Goal: Transaction & Acquisition: Purchase product/service

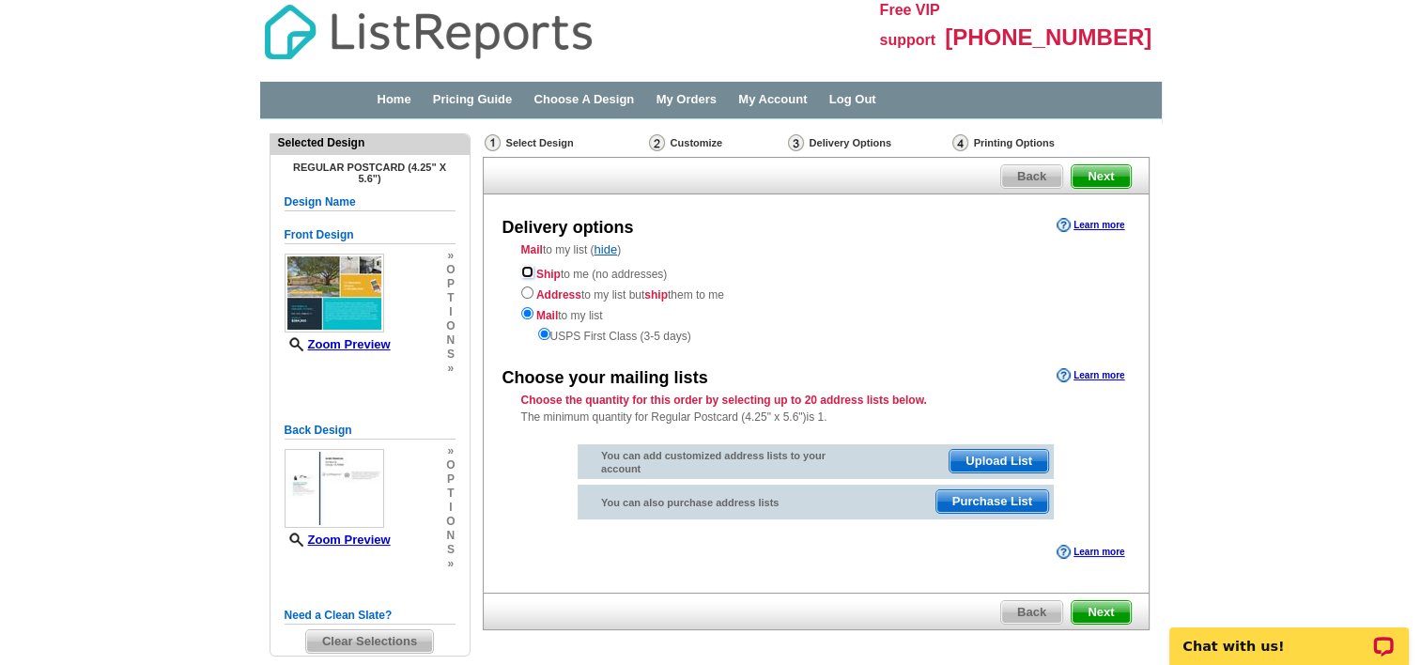
click at [525, 271] on input "radio" at bounding box center [527, 272] width 12 height 12
radio input "true"
click at [1098, 611] on span "Next" at bounding box center [1101, 612] width 58 height 23
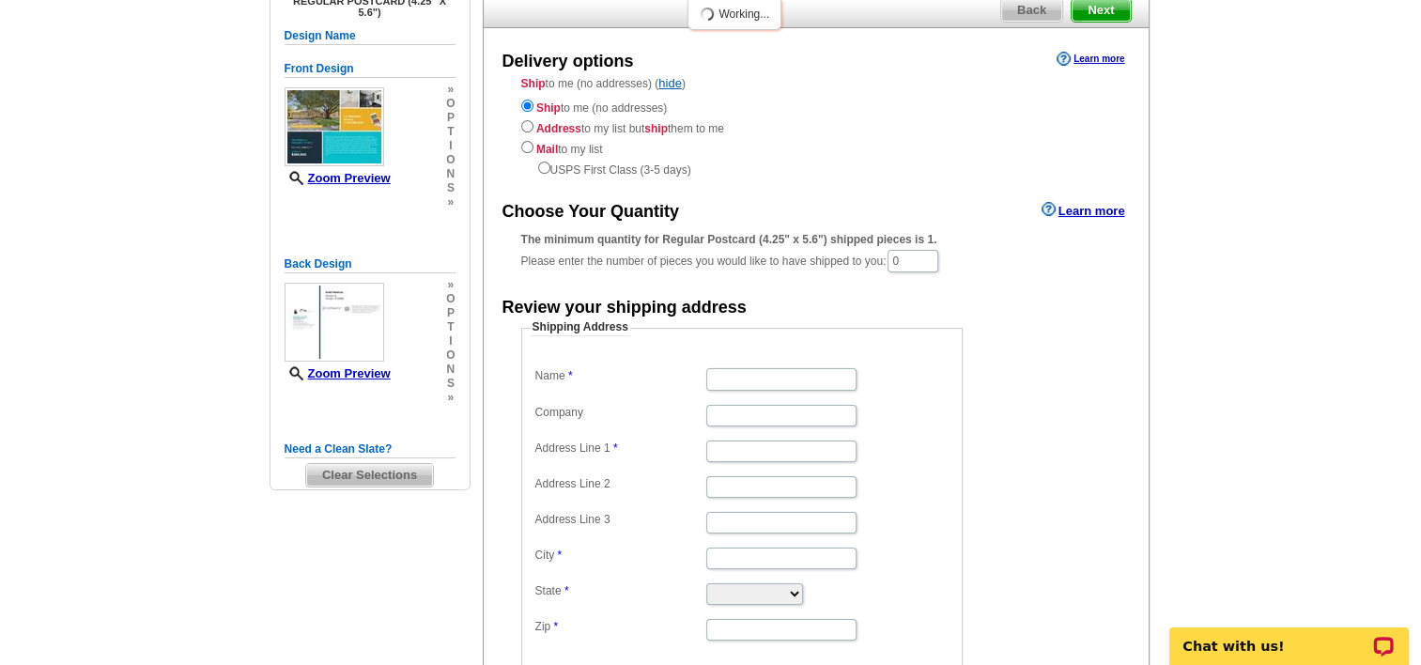
scroll to position [164, 0]
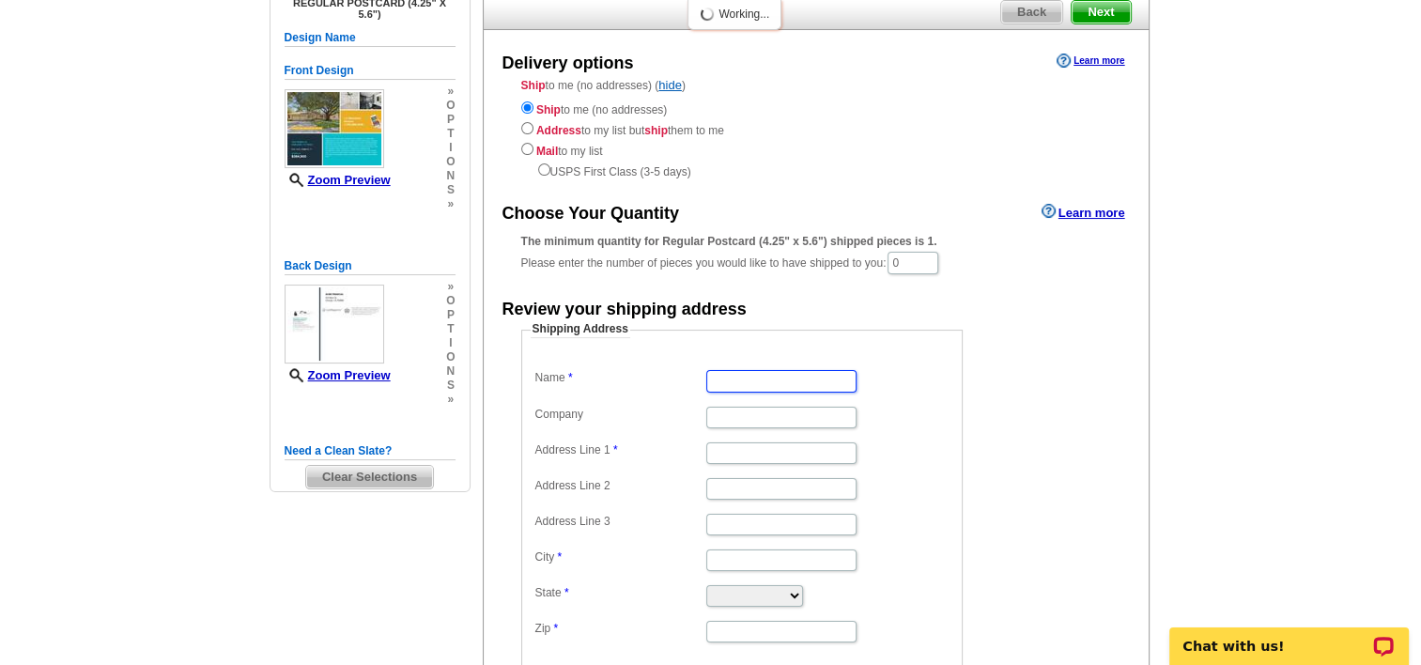
click at [736, 379] on input "Name" at bounding box center [781, 381] width 150 height 22
type input "Betzabeth"
type input "712 roaming"
click at [744, 557] on input "City" at bounding box center [781, 560] width 150 height 22
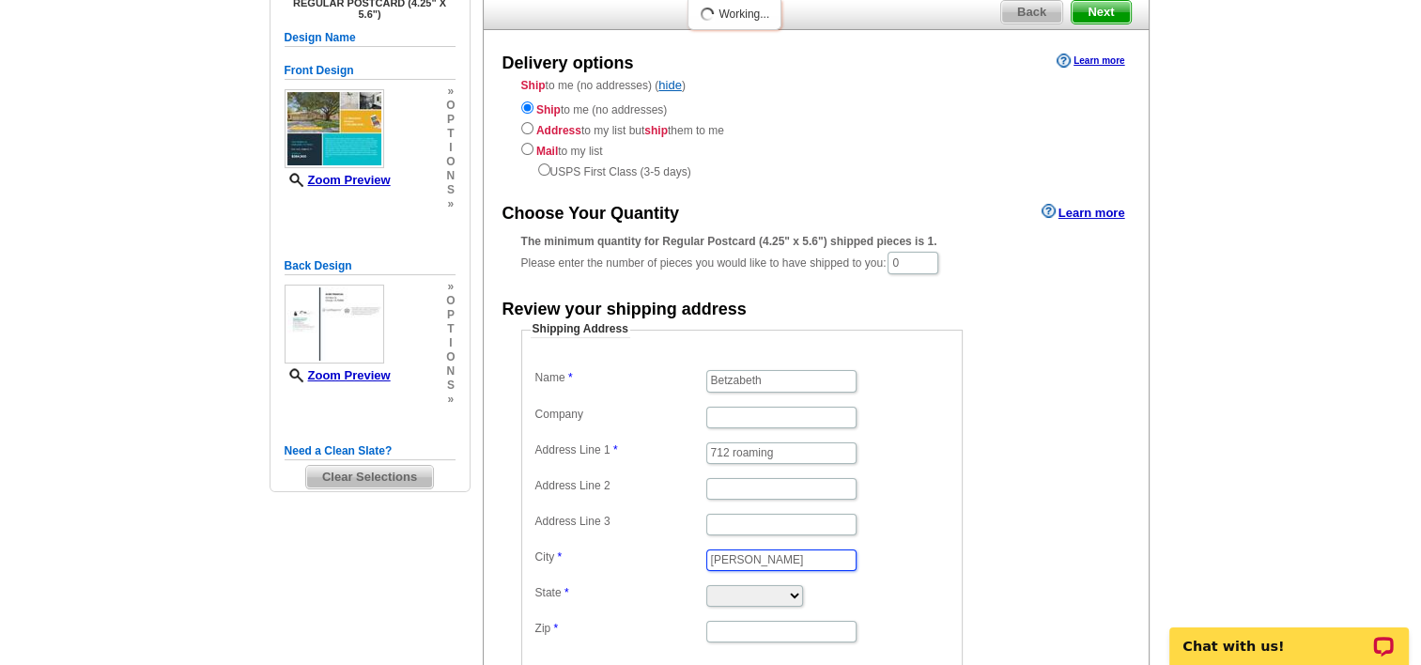
type input "[PERSON_NAME]"
click at [723, 590] on select "[US_STATE] [US_STATE] [US_STATE] [US_STATE] [US_STATE] [US_STATE] [US_STATE] [U…" at bounding box center [754, 596] width 97 height 22
select select "[GEOGRAPHIC_DATA]"
click at [706, 585] on select "[US_STATE] [US_STATE] [US_STATE] [US_STATE] [US_STATE] [US_STATE] [US_STATE] [U…" at bounding box center [754, 596] width 97 height 22
click at [764, 625] on input "Zip" at bounding box center [781, 632] width 150 height 22
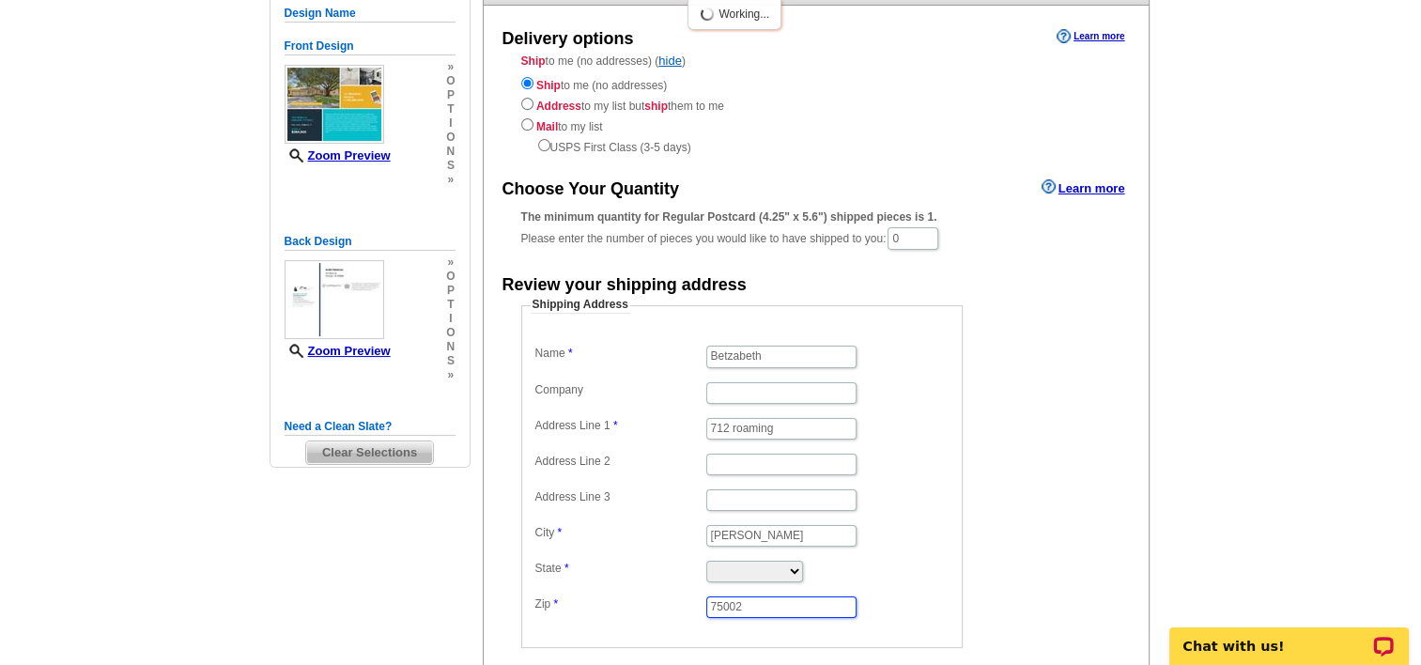
scroll to position [352, 0]
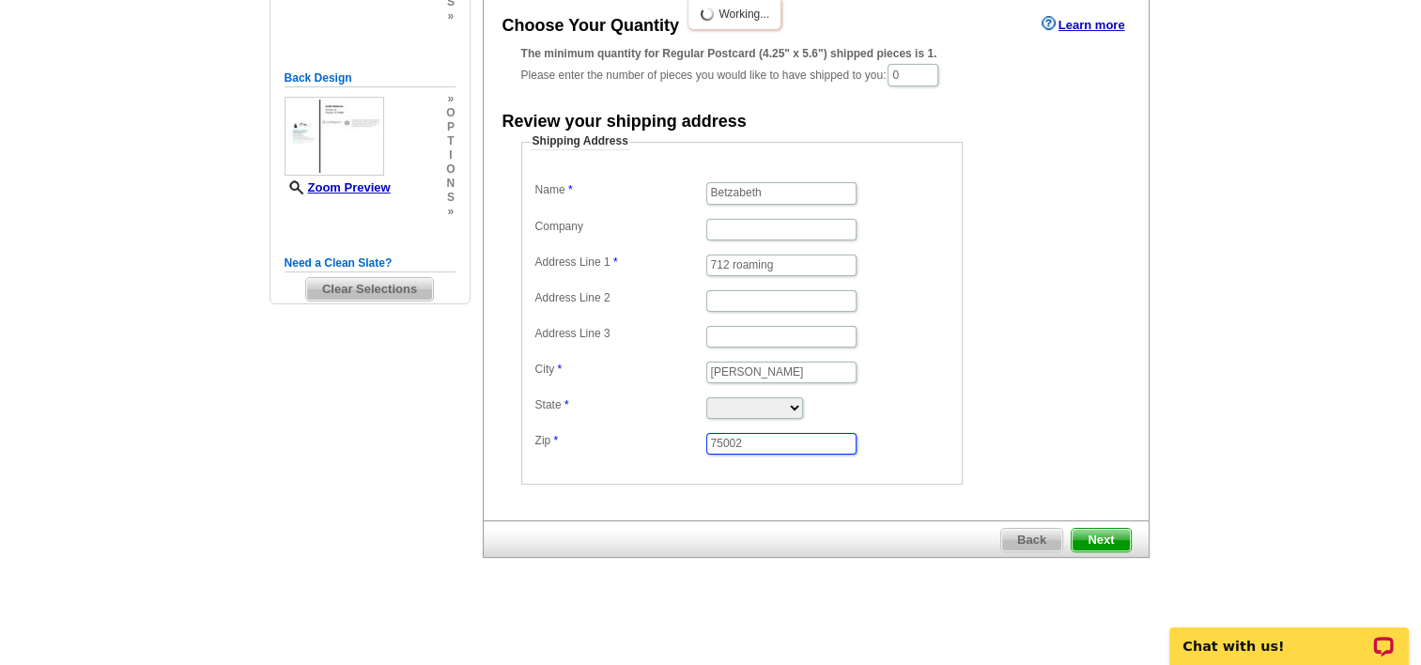
type input "75002"
click at [1113, 529] on span "Next" at bounding box center [1101, 540] width 58 height 23
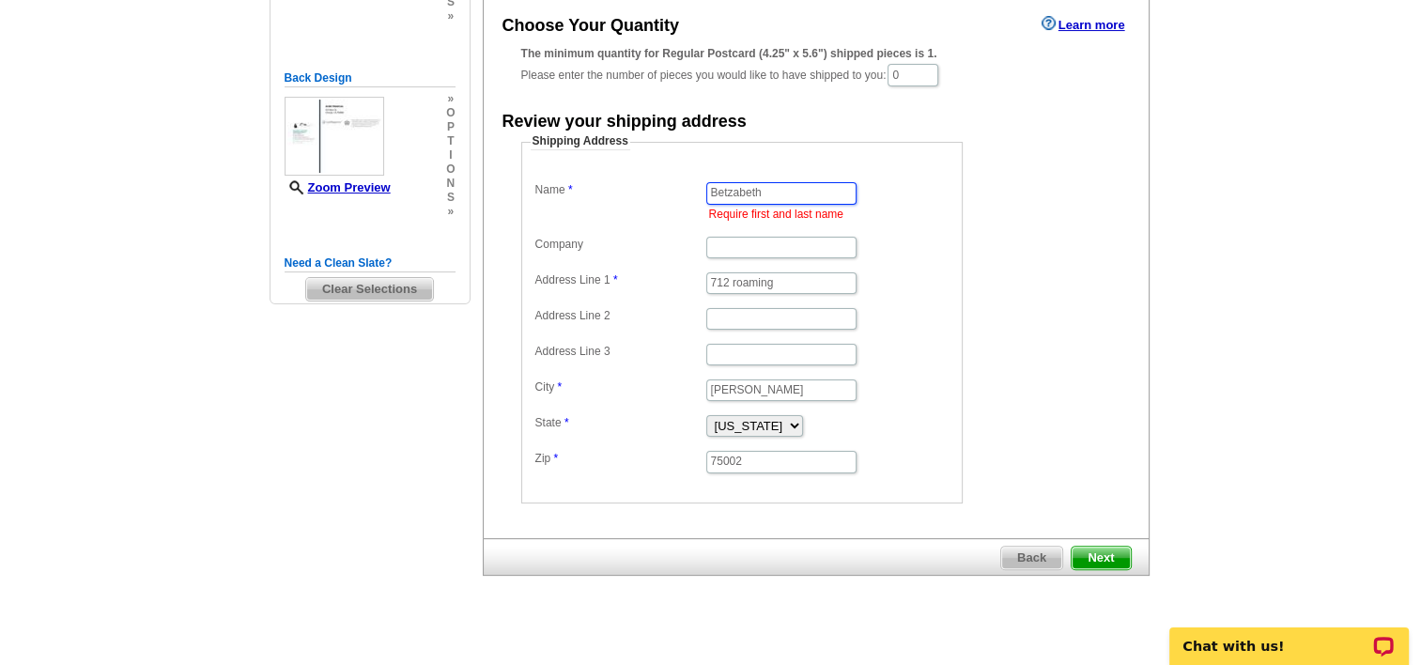
click at [787, 187] on input "Betzabeth" at bounding box center [781, 193] width 150 height 22
type input "[PERSON_NAME]"
drag, startPoint x: 910, startPoint y: 74, endPoint x: 900, endPoint y: 74, distance: 10.3
click at [900, 74] on input "0" at bounding box center [913, 75] width 51 height 23
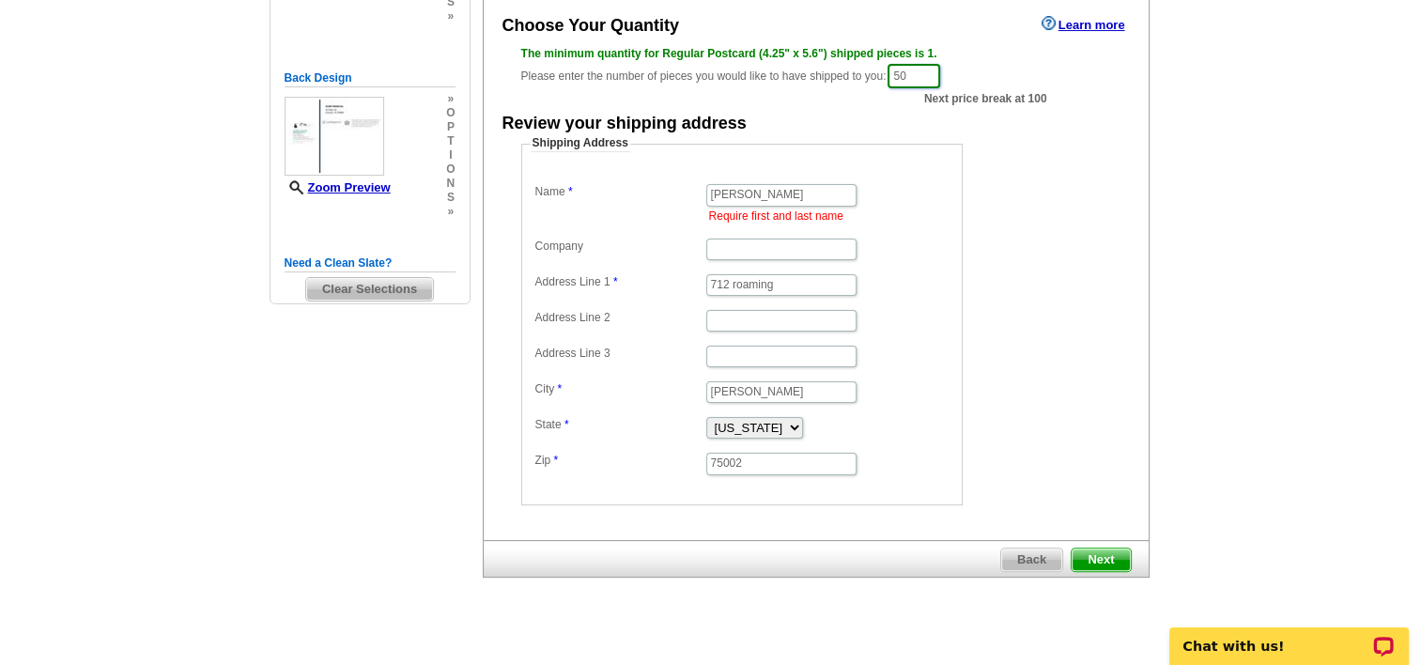
type input "50"
click at [1105, 551] on span "Next" at bounding box center [1101, 560] width 58 height 23
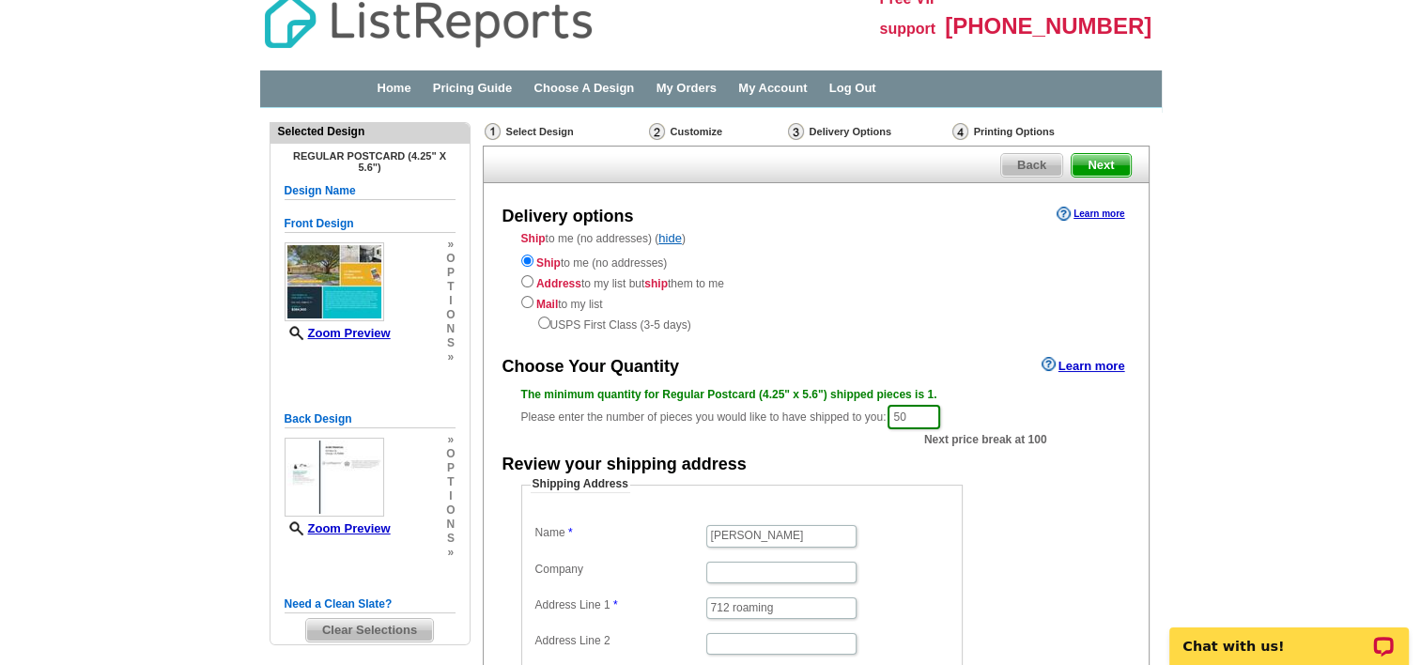
scroll to position [0, 0]
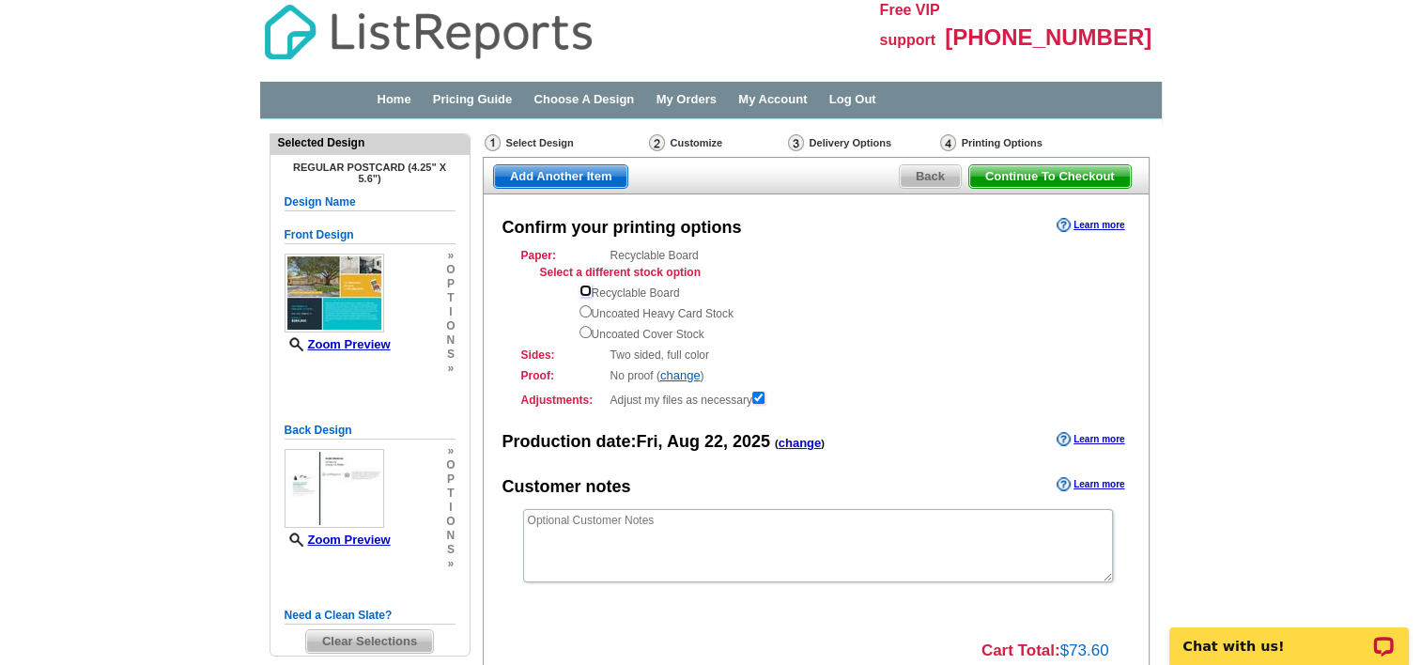
click at [589, 289] on input "radio" at bounding box center [586, 291] width 12 height 12
radio input "true"
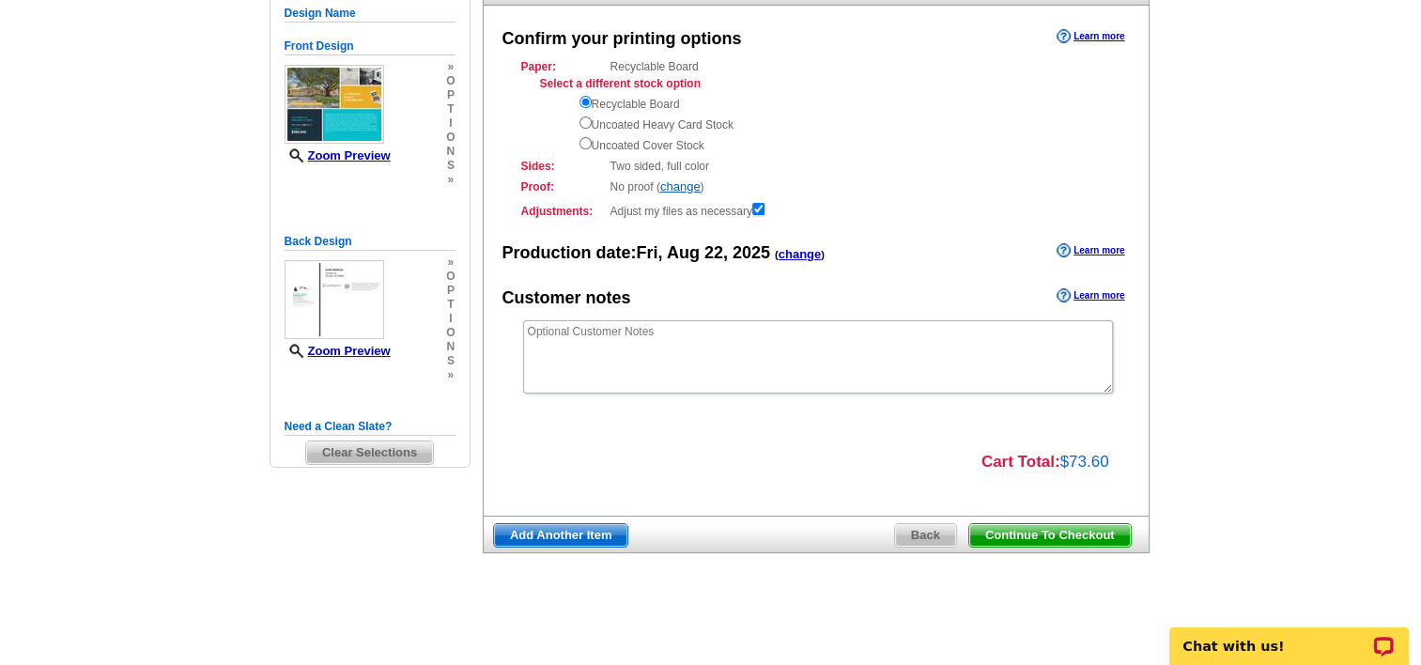
scroll to position [95, 0]
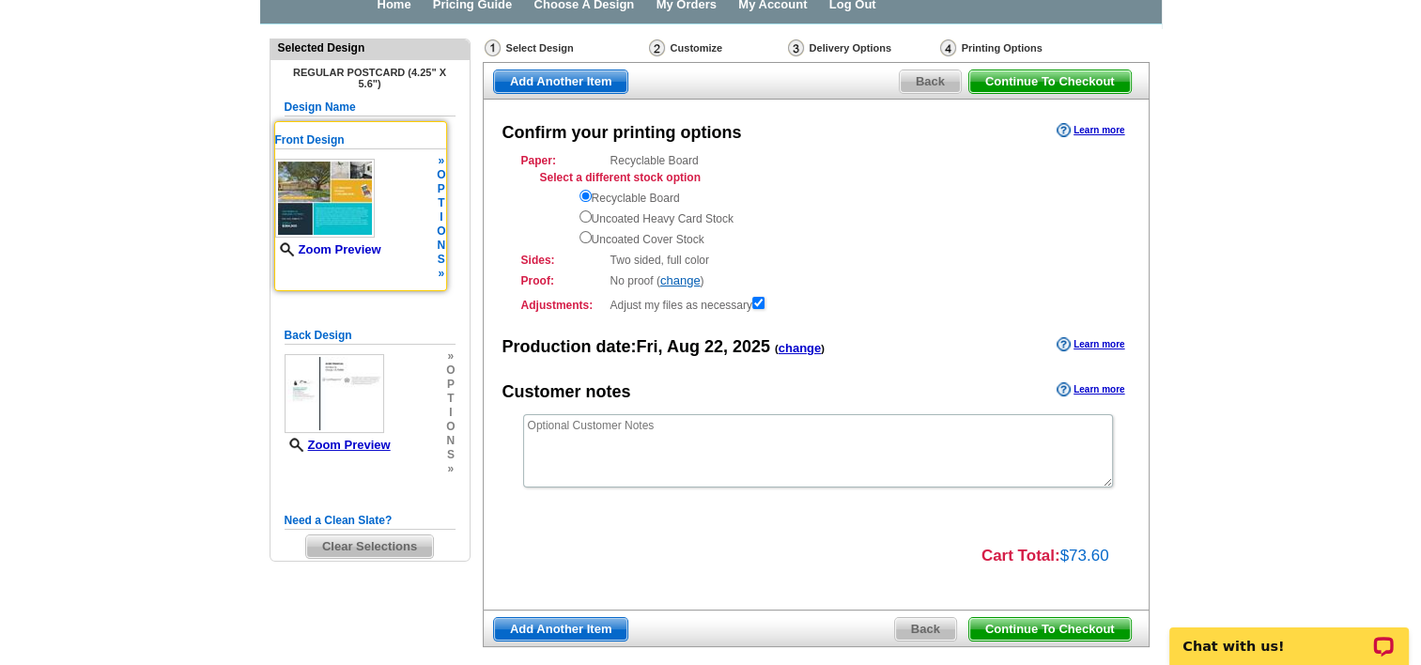
click at [361, 248] on link "Zoom Preview" at bounding box center [328, 249] width 106 height 14
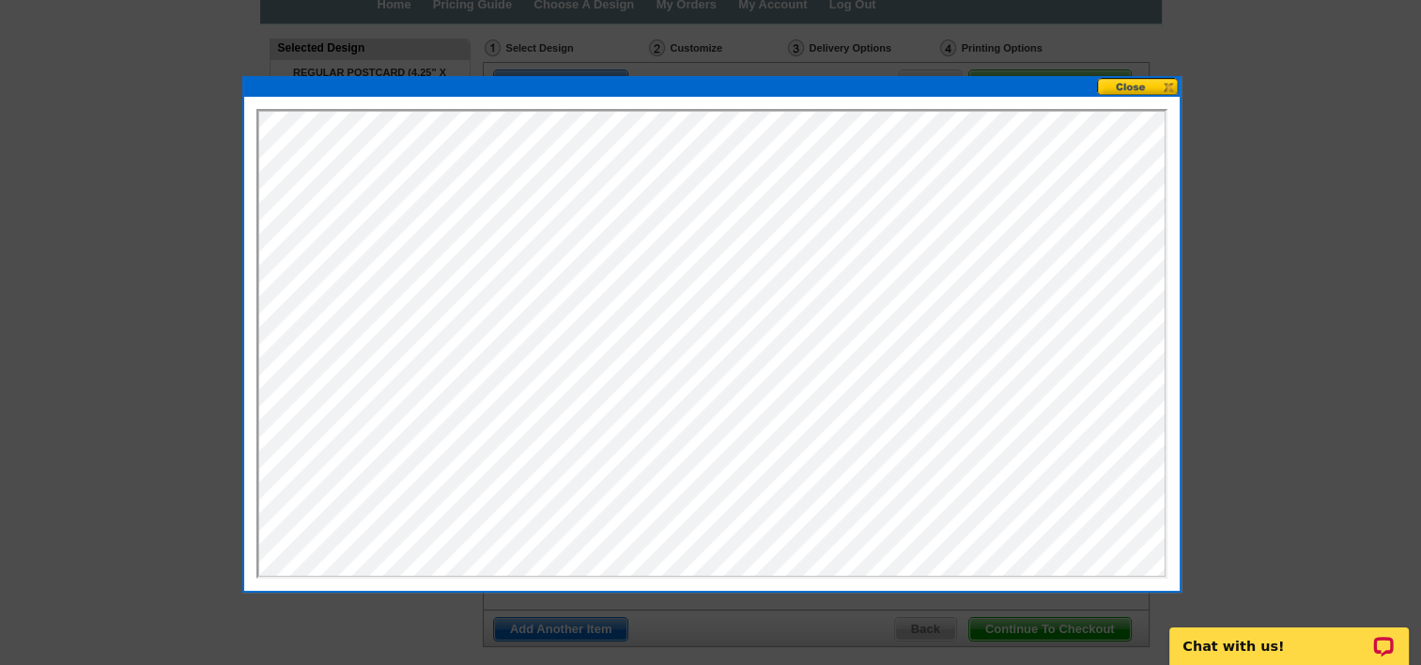
scroll to position [0, 0]
